Goal: Entertainment & Leisure: Consume media (video, audio)

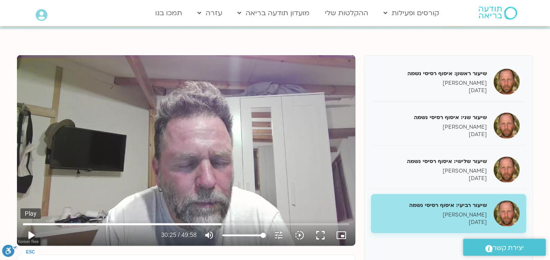
scroll to position [84, 0]
click at [32, 234] on button "play_arrow" at bounding box center [30, 235] width 21 height 21
type input "2984.723286"
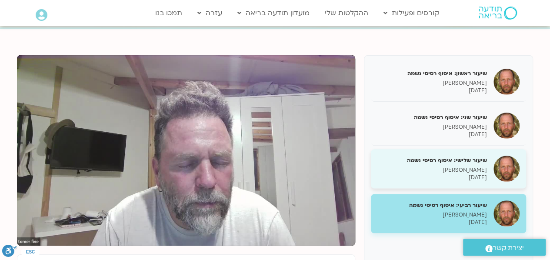
click at [467, 162] on h5 "שיעור שלישי: איסוף רסיסי נשמה" at bounding box center [432, 161] width 110 height 8
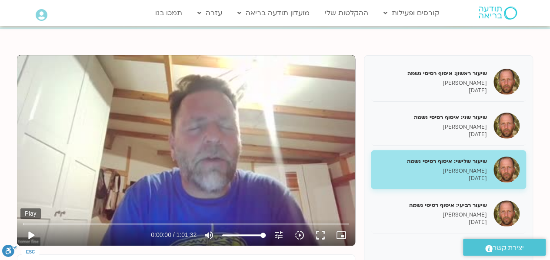
click at [28, 233] on button "play_arrow" at bounding box center [30, 235] width 21 height 21
type input "1.472978"
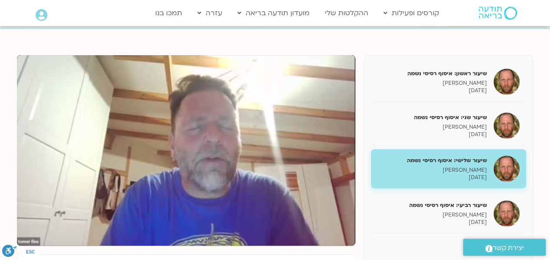
click at [20, 225] on button "pause" at bounding box center [30, 235] width 21 height 21
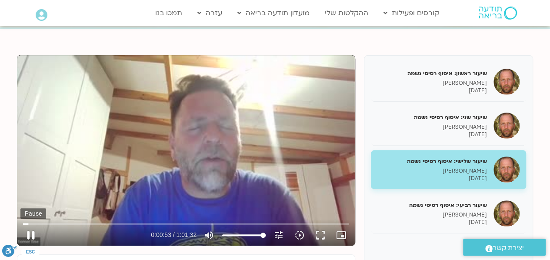
click at [33, 230] on button "pause" at bounding box center [30, 235] width 21 height 21
type input "53.462415"
